Goal: Task Accomplishment & Management: Complete application form

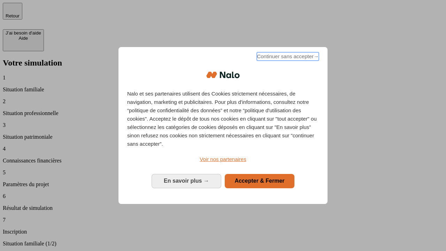
click at [287, 57] on span "Continuer sans accepter →" at bounding box center [288, 56] width 62 height 8
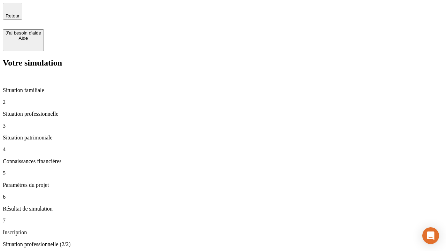
type input "30 000"
type input "40 000"
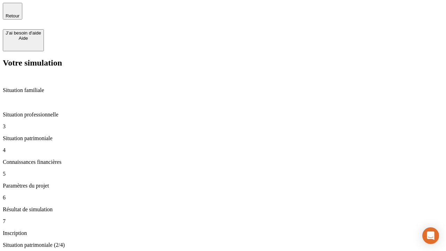
type input "1 100"
type input "20"
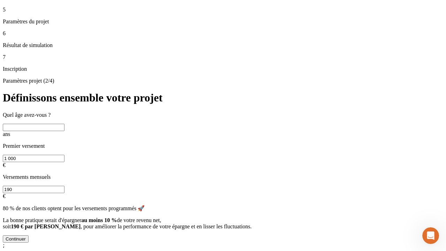
scroll to position [13, 0]
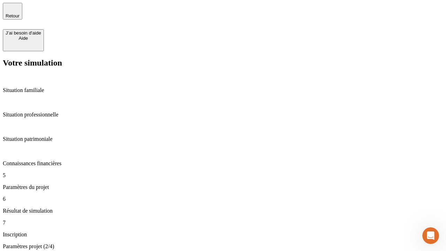
type input "40"
type input "50 000"
type input "640"
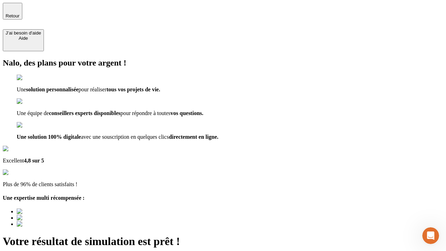
type input "[EMAIL_ADDRESS][DOMAIN_NAME]"
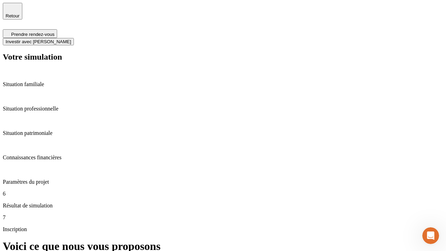
click at [71, 39] on span "Investir avec [PERSON_NAME]" at bounding box center [38, 41] width 65 height 5
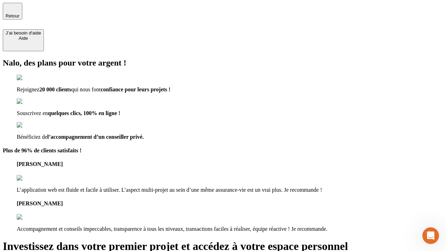
type input "[EMAIL_ADDRESS][DOMAIN_NAME]"
